Goal: Task Accomplishment & Management: Manage account settings

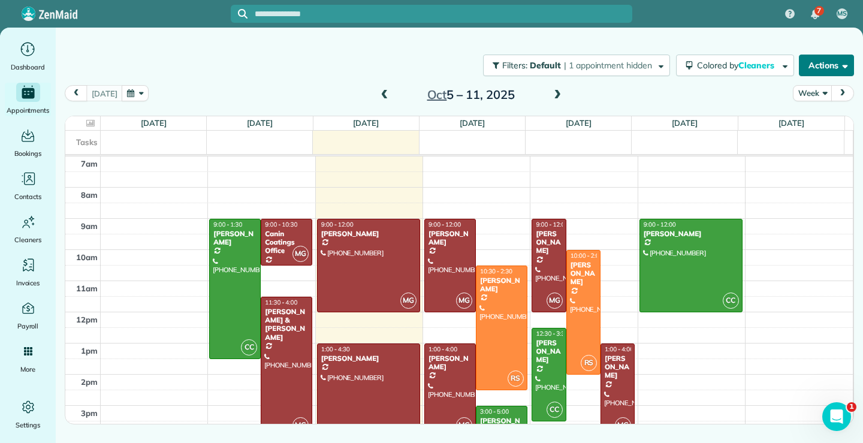
click at [299, 353] on div at bounding box center [286, 366] width 50 height 139
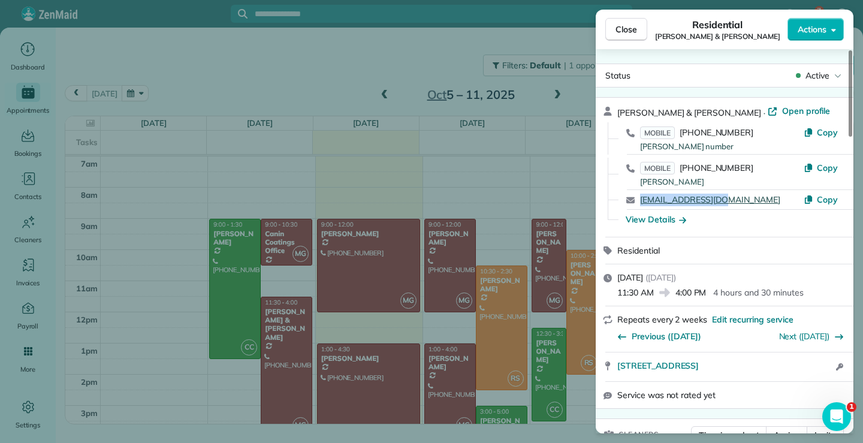
drag, startPoint x: 736, startPoint y: 199, endPoint x: 641, endPoint y: 200, distance: 94.7
click at [641, 200] on div "[EMAIL_ADDRESS][DOMAIN_NAME]" at bounding box center [722, 200] width 164 height 13
copy link "[EMAIL_ADDRESS][DOMAIN_NAME]"
click at [629, 30] on span "Close" at bounding box center [627, 29] width 22 height 12
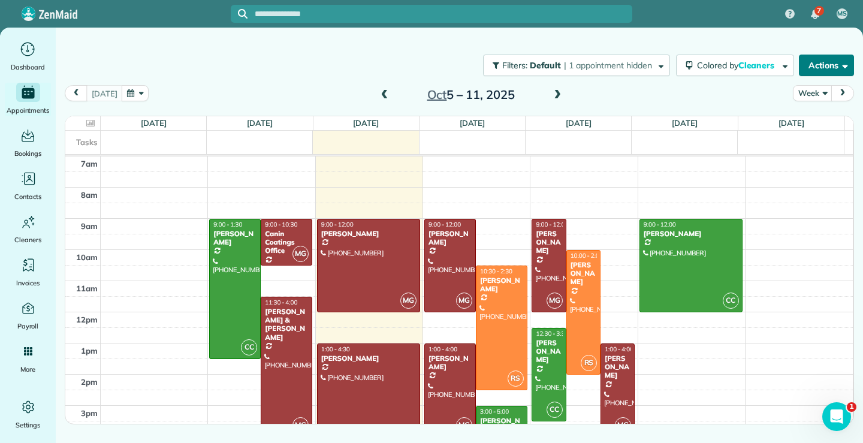
click at [300, 359] on div at bounding box center [286, 366] width 50 height 139
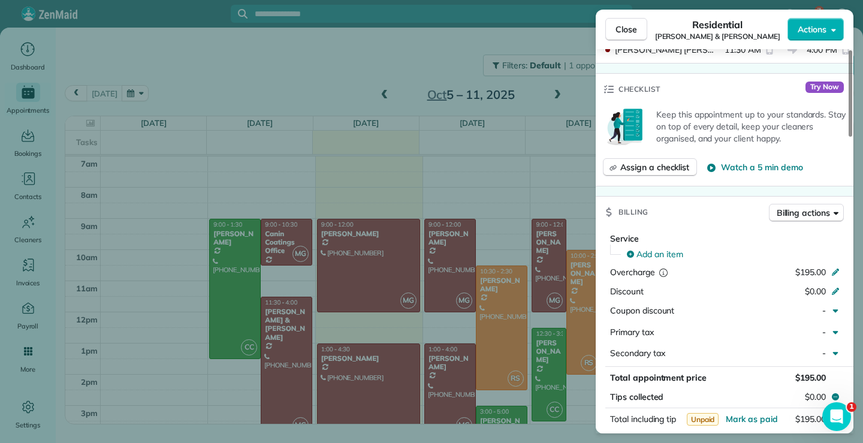
scroll to position [545, 0]
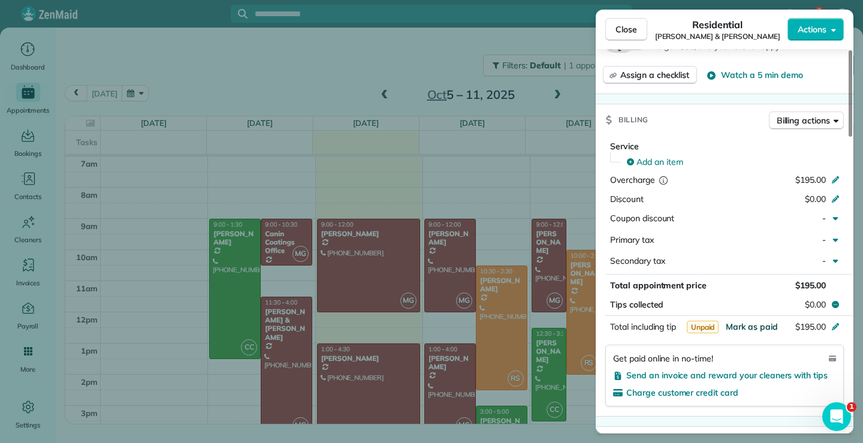
click at [745, 327] on span "Mark as paid" at bounding box center [752, 326] width 52 height 11
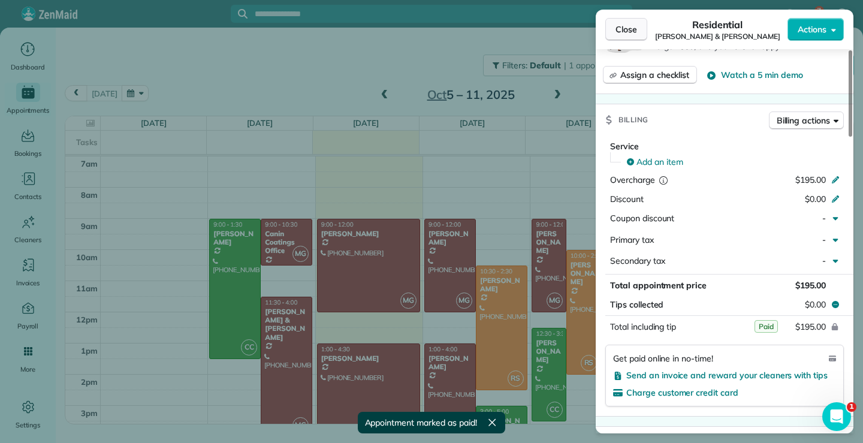
click at [628, 23] on span "Close" at bounding box center [627, 29] width 22 height 12
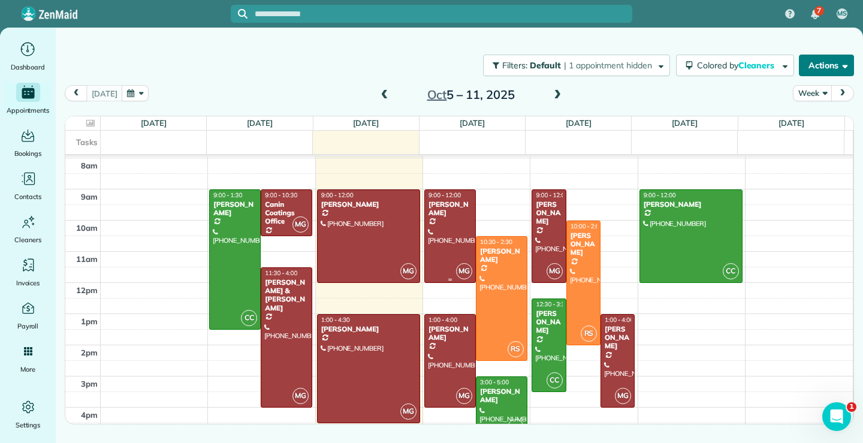
scroll to position [57, 0]
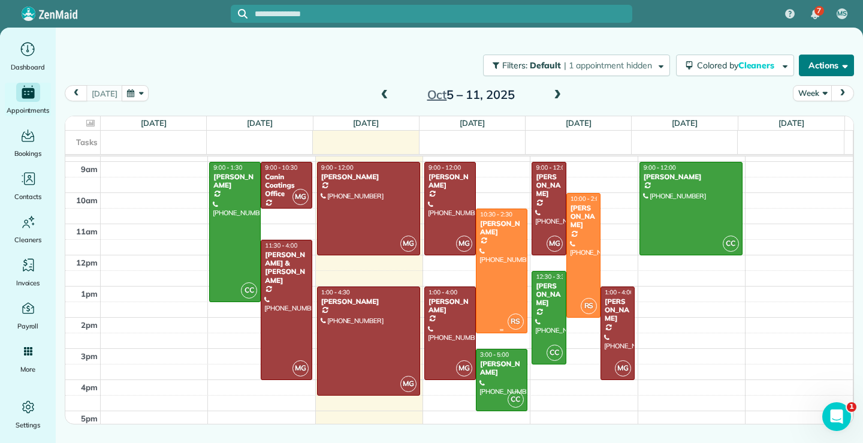
click at [502, 279] on div at bounding box center [502, 270] width 50 height 123
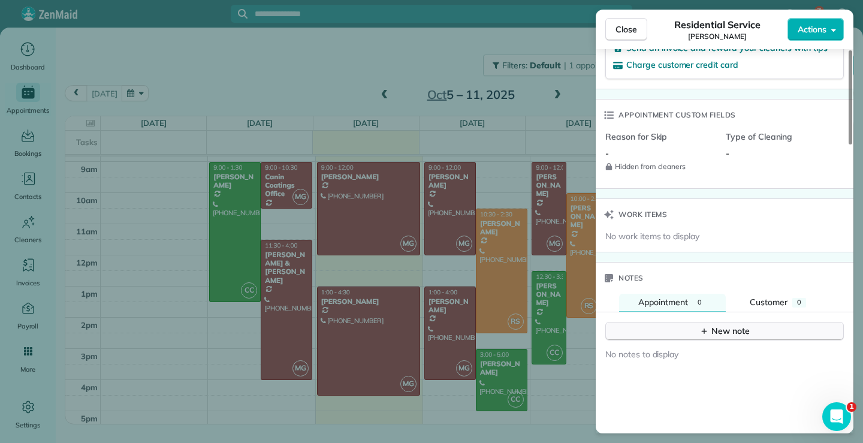
scroll to position [459, 0]
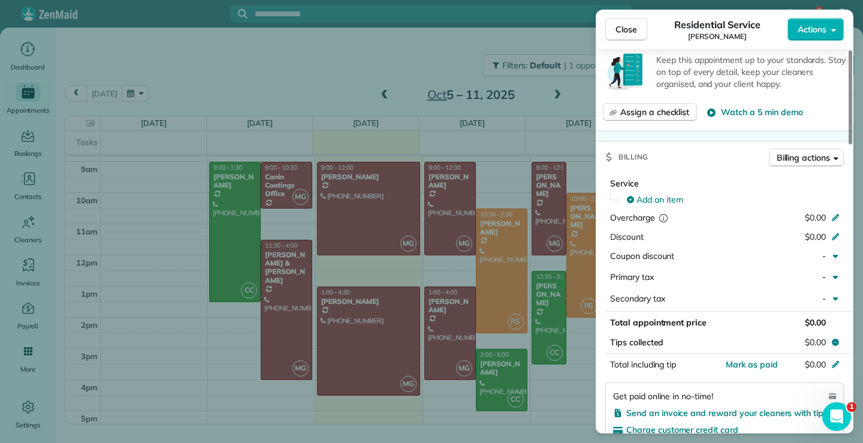
click at [632, 31] on span "Close" at bounding box center [627, 29] width 22 height 12
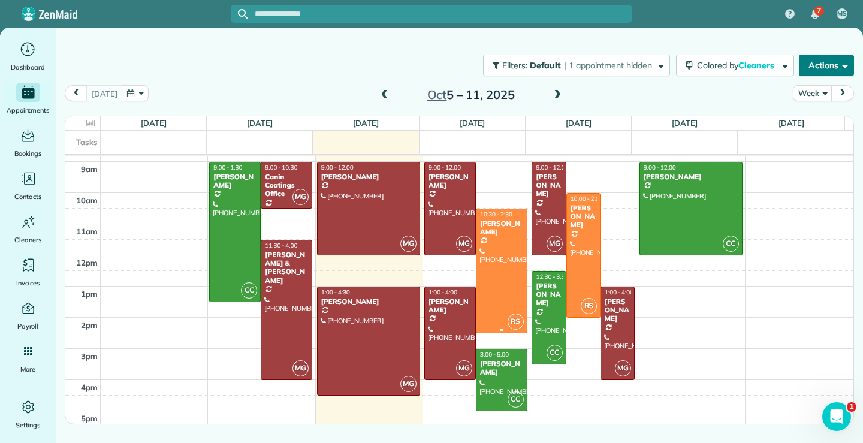
click at [496, 271] on div at bounding box center [502, 270] width 50 height 123
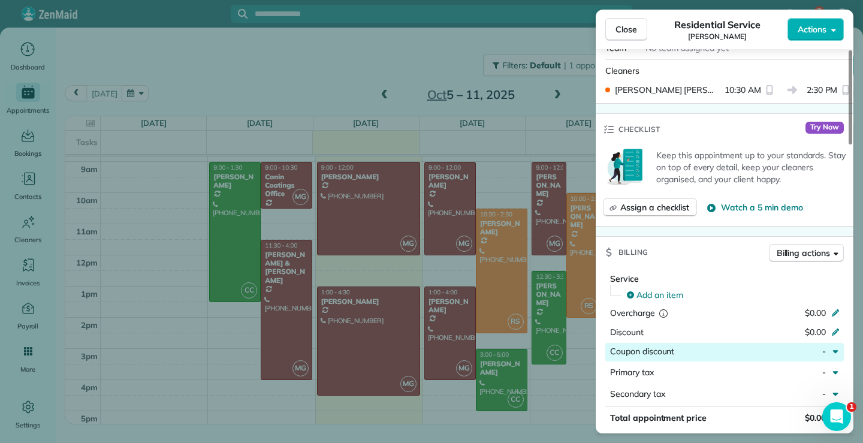
scroll to position [5, 0]
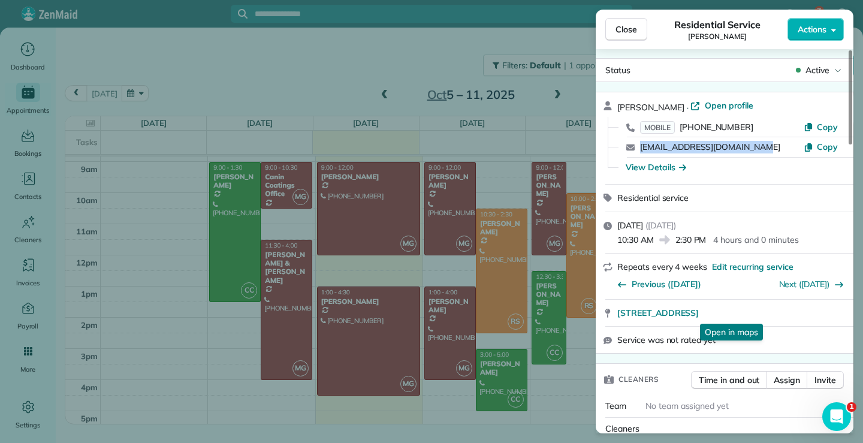
drag, startPoint x: 757, startPoint y: 146, endPoint x: 638, endPoint y: 153, distance: 118.9
click at [638, 153] on div "[EMAIL_ADDRESS][DOMAIN_NAME] Copy" at bounding box center [731, 147] width 229 height 20
copy link "[EMAIL_ADDRESS][DOMAIN_NAME]"
click at [617, 26] on span "Close" at bounding box center [627, 29] width 22 height 12
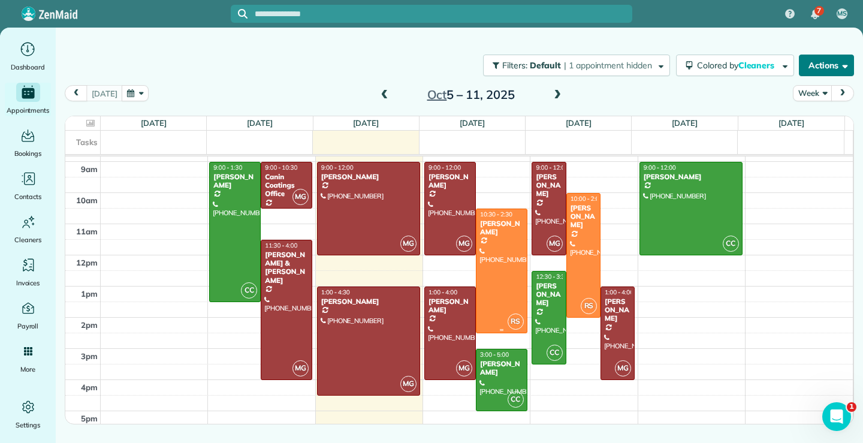
click at [499, 307] on div at bounding box center [502, 270] width 50 height 123
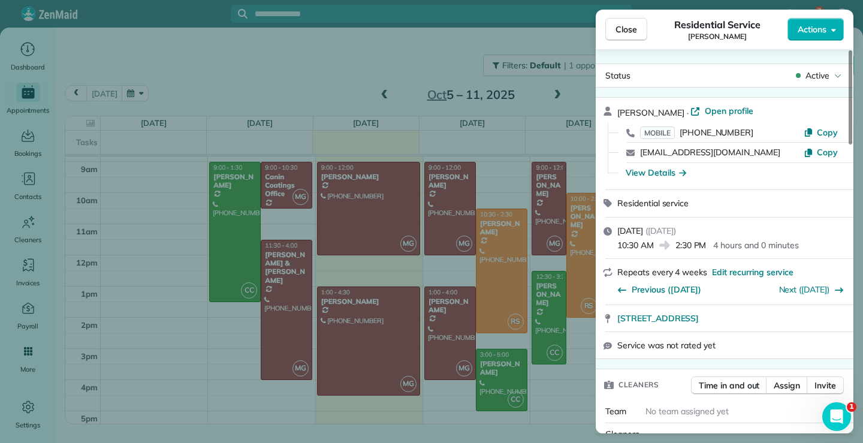
scroll to position [302, 0]
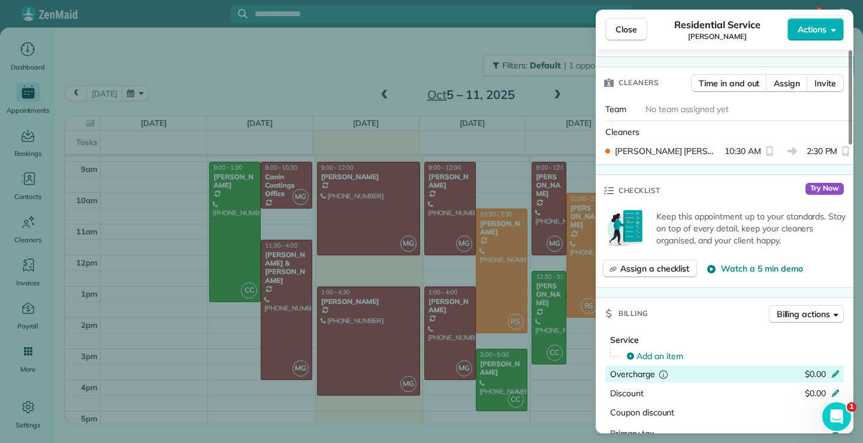
click at [839, 374] on icon at bounding box center [836, 373] width 10 height 10
click at [809, 371] on input "*****" at bounding box center [806, 374] width 50 height 17
type input "*******"
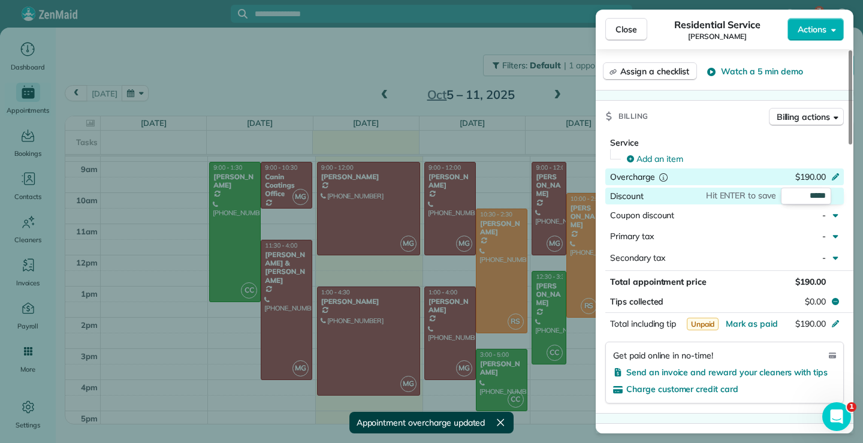
scroll to position [543, 0]
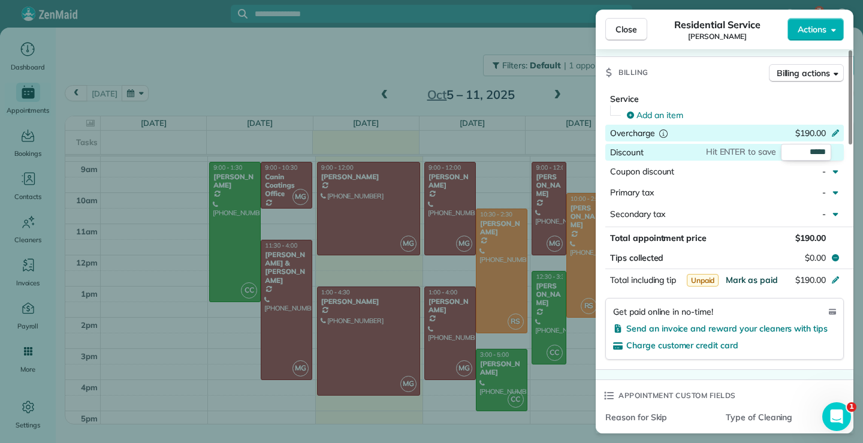
click at [757, 282] on span "Mark as paid" at bounding box center [752, 280] width 52 height 11
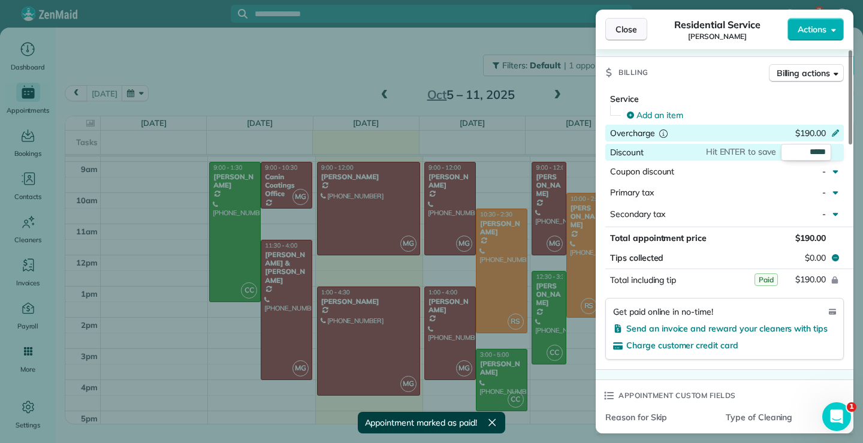
click at [632, 24] on span "Close" at bounding box center [627, 29] width 22 height 12
